Goal: Task Accomplishment & Management: Manage account settings

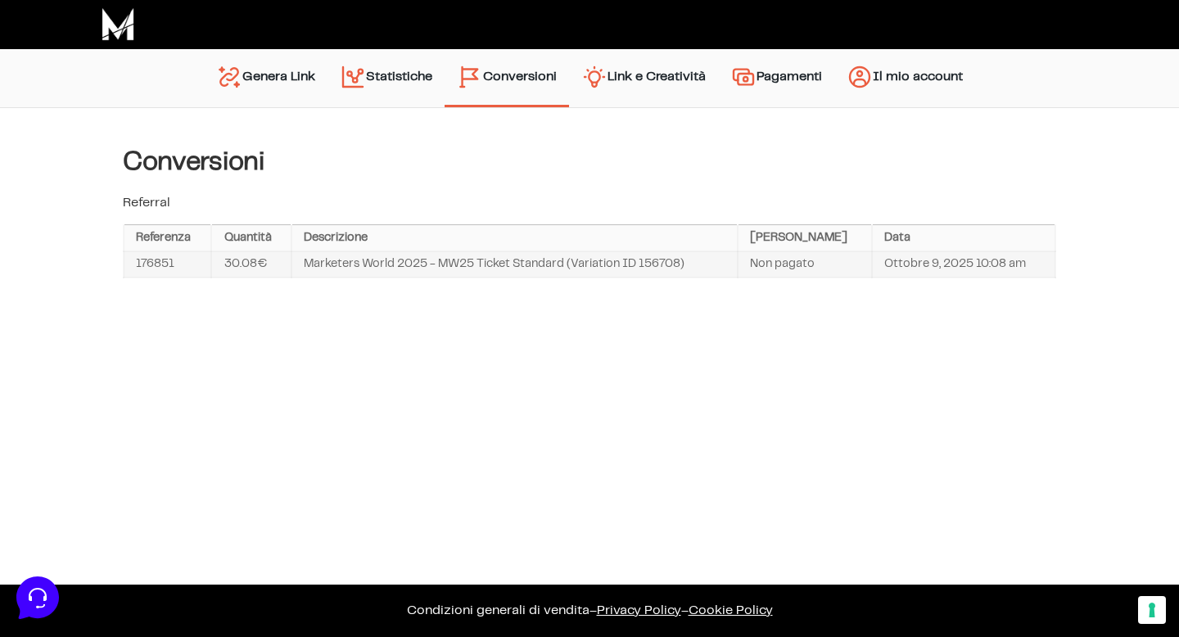
click at [889, 75] on link "Il mio account" at bounding box center [904, 78] width 141 height 42
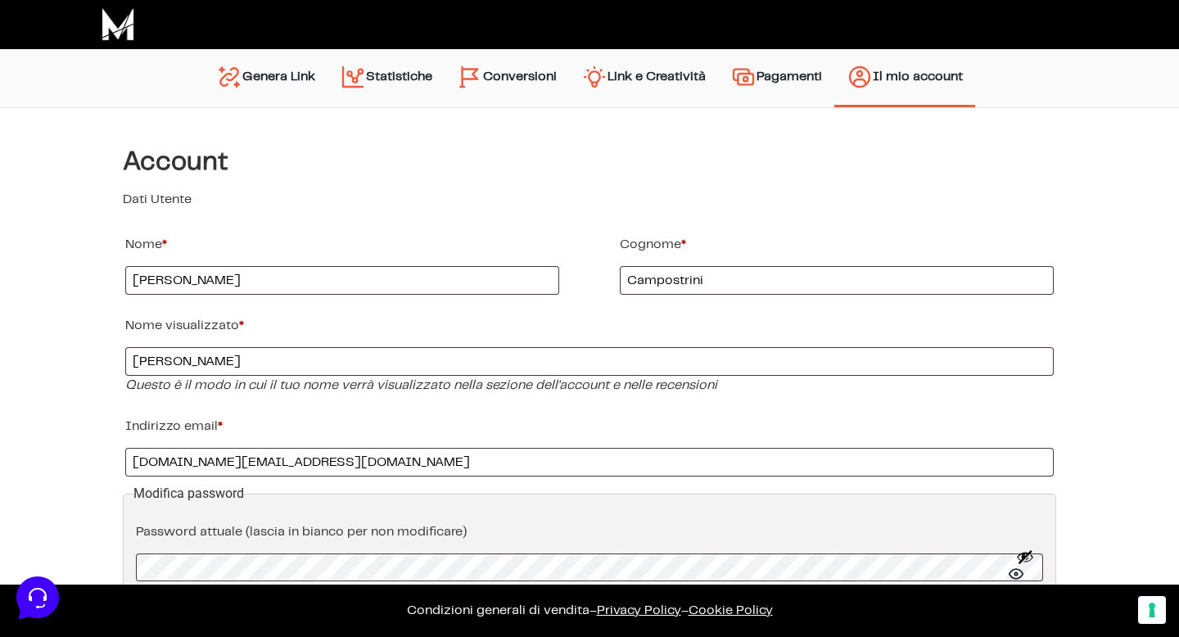
click at [239, 78] on link "Genera Link" at bounding box center [266, 78] width 124 height 42
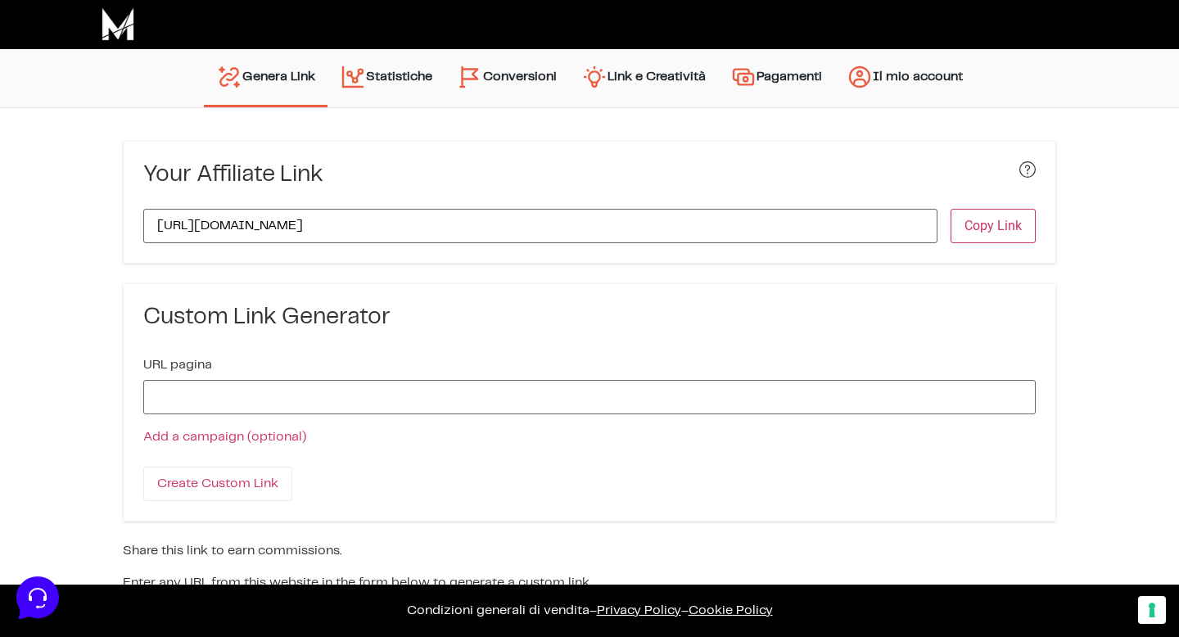
click at [377, 65] on link "Statistiche" at bounding box center [385, 78] width 117 height 42
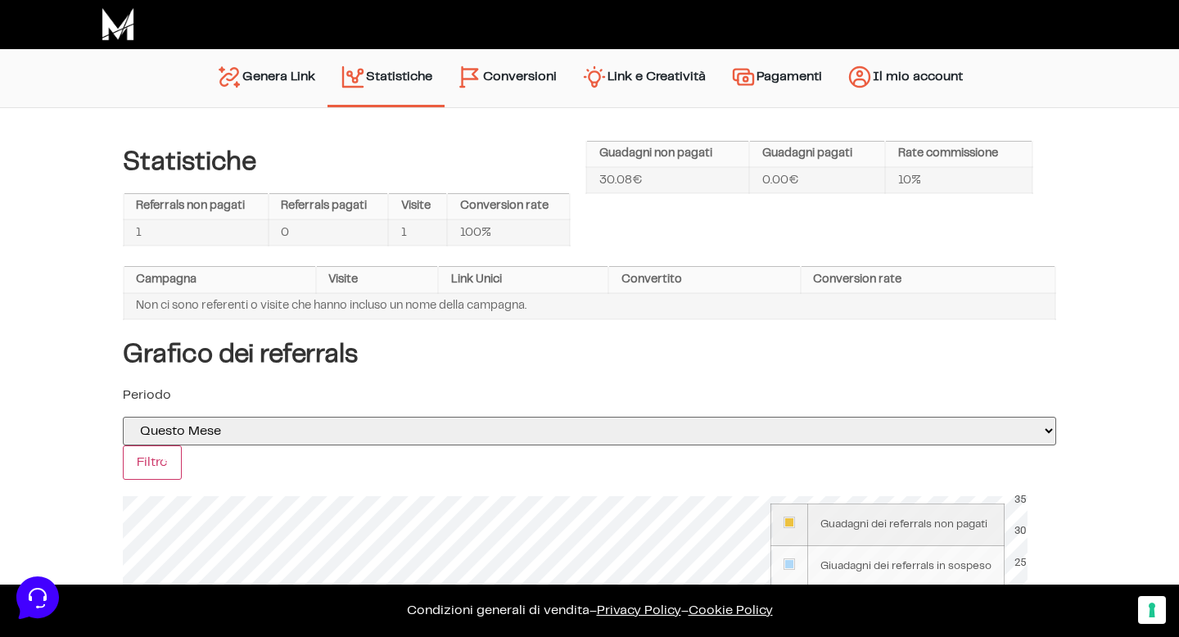
click at [500, 78] on link "Conversioni" at bounding box center [507, 78] width 124 height 42
